Goal: Task Accomplishment & Management: Manage account settings

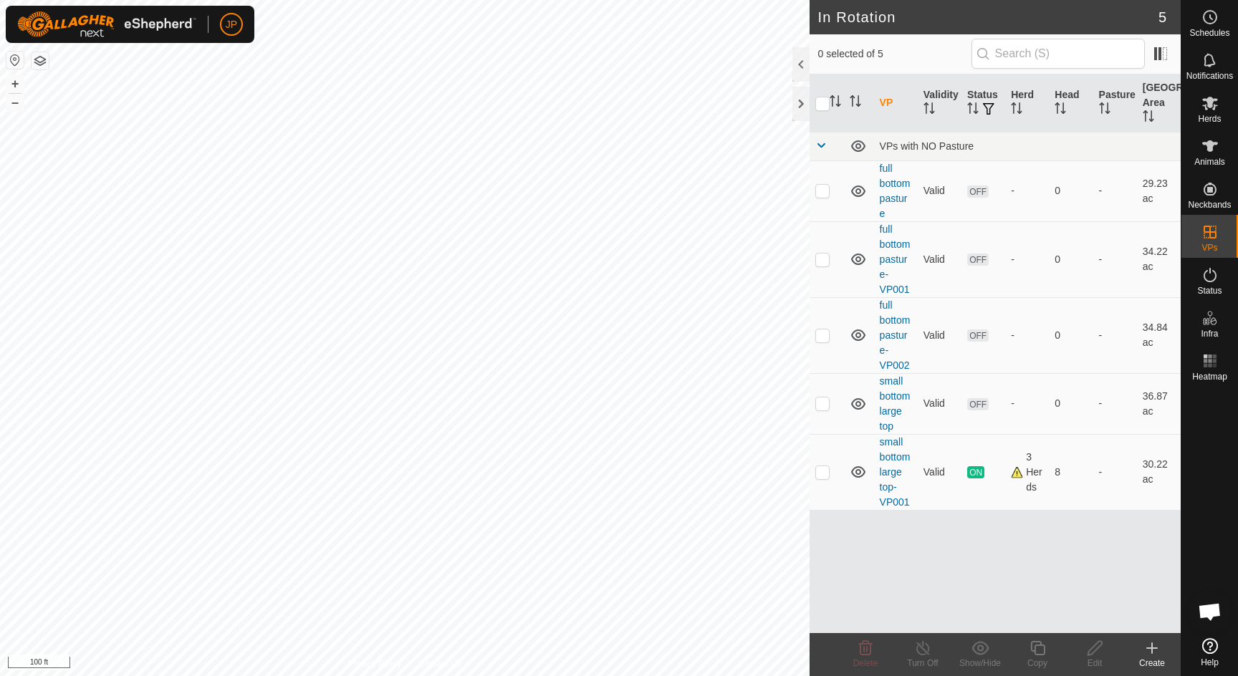
scroll to position [773, 0]
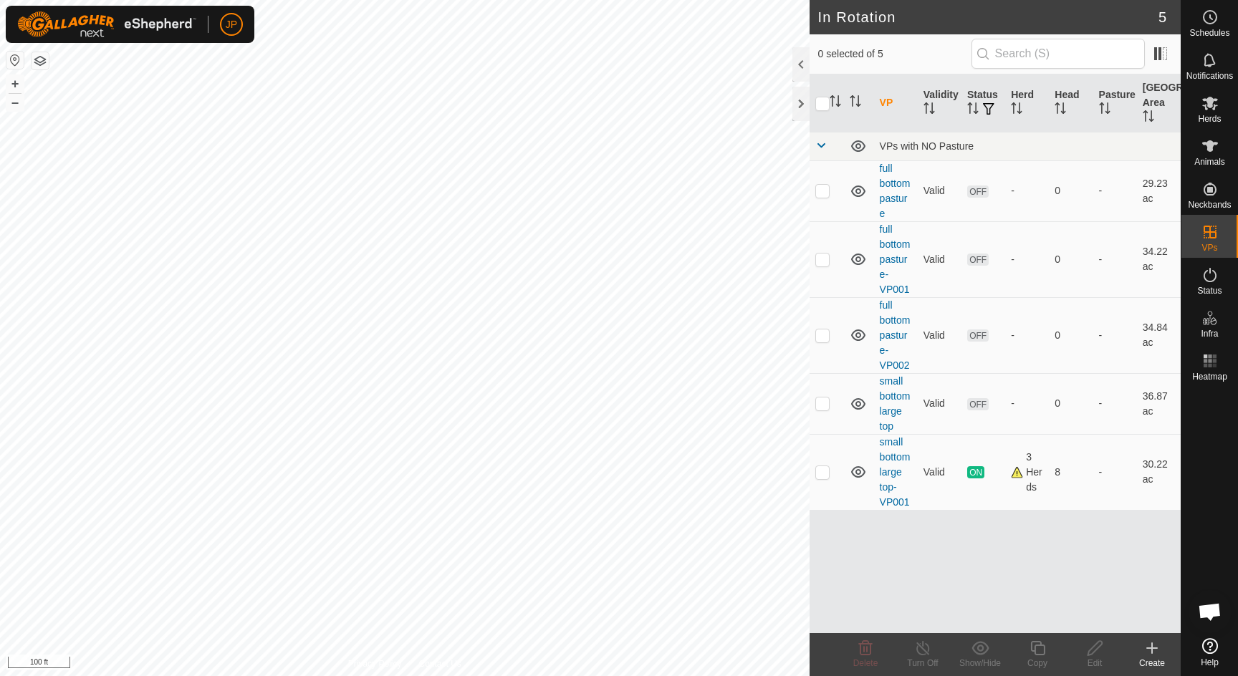
scroll to position [773, 0]
